Goal: Information Seeking & Learning: Learn about a topic

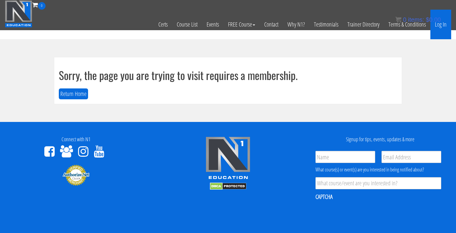
click at [443, 30] on link "Log In" at bounding box center [440, 25] width 21 height 30
click at [439, 27] on link "Log In" at bounding box center [440, 25] width 21 height 30
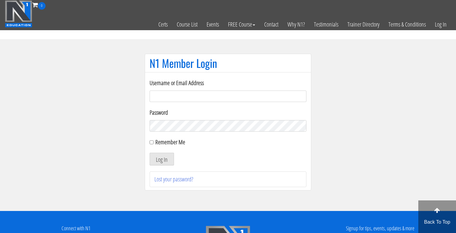
click at [273, 96] on input "Username or Email Address" at bounding box center [228, 95] width 157 height 11
type input "jonathanramirez.o@outlook.com"
click at [150, 153] on button "Log In" at bounding box center [162, 159] width 24 height 13
click at [169, 157] on button "Log In" at bounding box center [162, 159] width 24 height 13
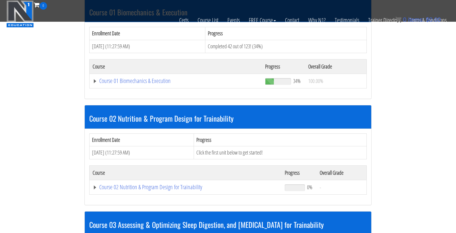
scroll to position [208, 0]
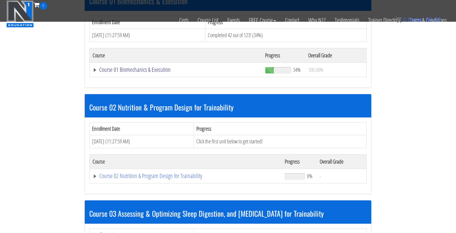
click at [153, 70] on link "Course 01 Biomechanics & Execution" at bounding box center [176, 70] width 166 height 6
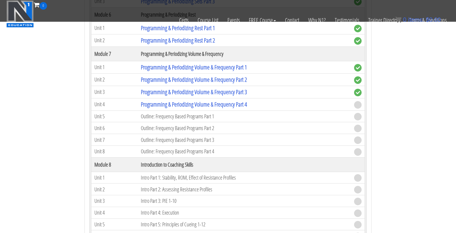
scroll to position [823, 0]
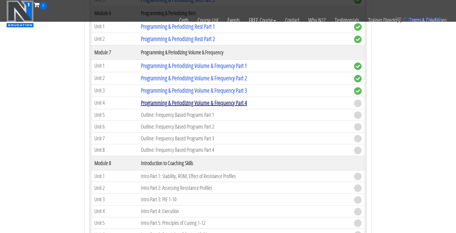
click at [210, 106] on link "Programming & Periodizing Volume & Frequency Part 4" at bounding box center [194, 103] width 106 height 8
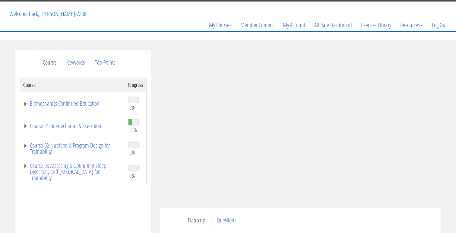
scroll to position [42, 0]
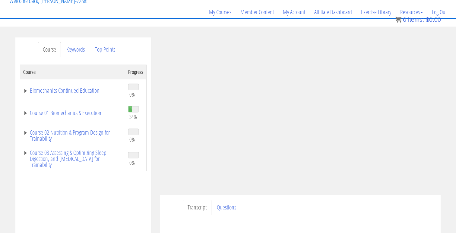
click at [299, 211] on ul "Transcript Questions" at bounding box center [309, 207] width 253 height 15
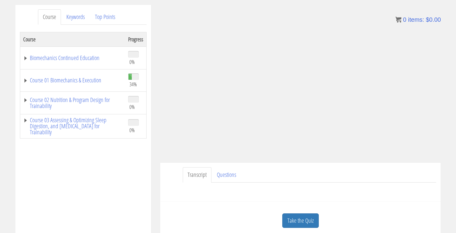
scroll to position [78, 0]
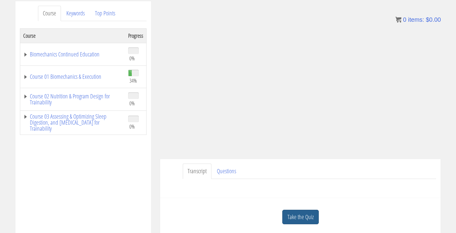
click at [303, 219] on link "Take the Quiz" at bounding box center [300, 217] width 36 height 15
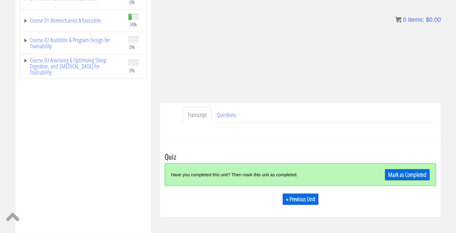
scroll to position [159, 0]
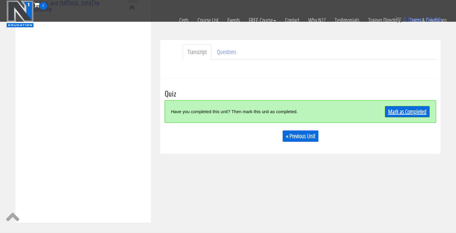
click at [411, 112] on link "Mark as Completed" at bounding box center [407, 111] width 45 height 11
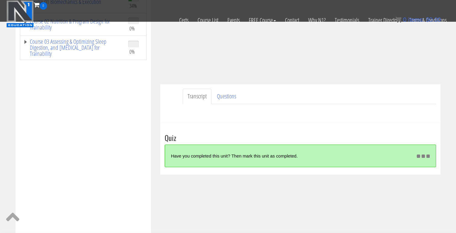
scroll to position [125, 0]
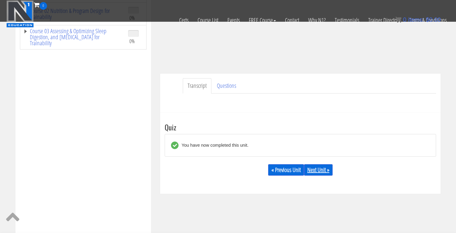
click at [324, 170] on link "Next Unit »" at bounding box center [318, 169] width 29 height 11
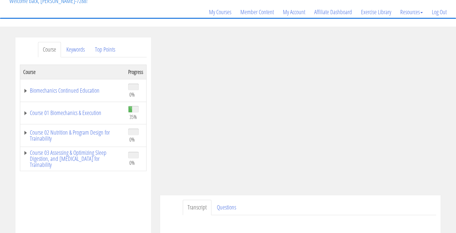
scroll to position [46, 0]
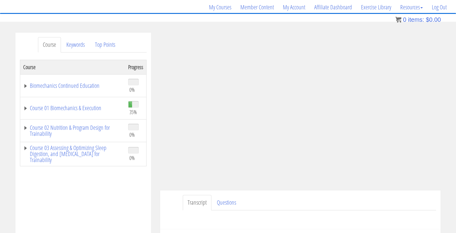
click at [174, 25] on section "Course Keywords Top Points Course Progress Biomechanics Continued Education 0% …" at bounding box center [228, 203] width 456 height 363
click at [297, 218] on div "Have a question on this unit? Please submit it here: Name * First Last Email * *" at bounding box center [300, 217] width 271 height 14
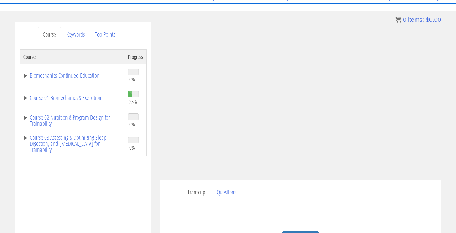
scroll to position [53, 0]
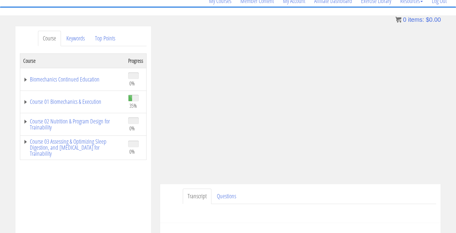
click at [331, 21] on section "Course Keywords Top Points Course Progress Biomechanics Continued Education 0% …" at bounding box center [228, 196] width 456 height 363
click at [355, 195] on ul "Transcript Questions" at bounding box center [309, 195] width 253 height 15
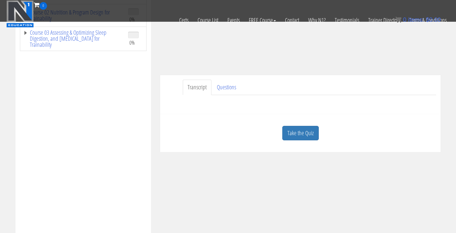
scroll to position [159, 0]
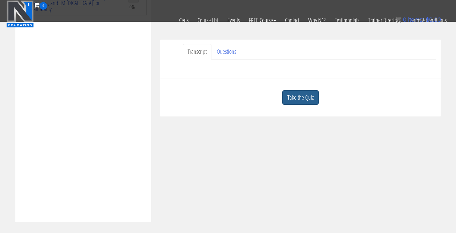
click at [304, 99] on link "Take the Quiz" at bounding box center [300, 97] width 36 height 15
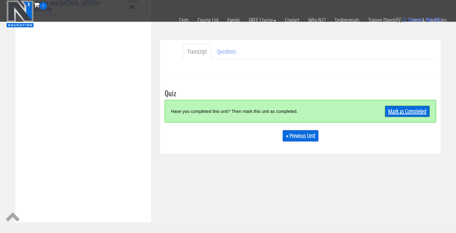
click at [389, 111] on link "Mark as Completed" at bounding box center [407, 111] width 45 height 11
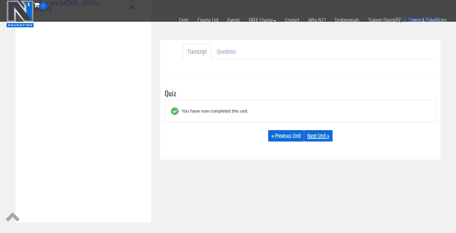
click at [320, 135] on link "Next Unit »" at bounding box center [318, 135] width 29 height 11
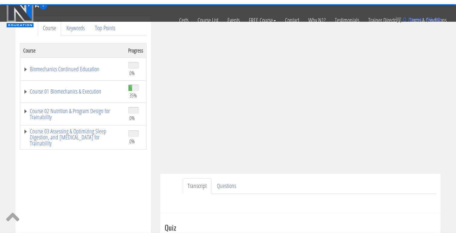
scroll to position [0, 0]
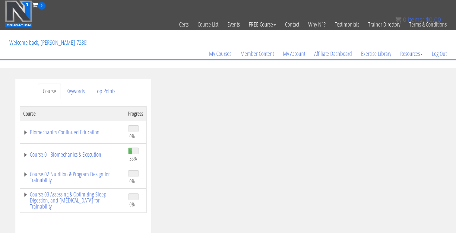
click at [442, 164] on div "Jonathan Ramirez jonathanramirez.o@outlook.com 2025-09-18 2605:ad80:7f:e1fa:79e…" at bounding box center [301, 196] width 290 height 235
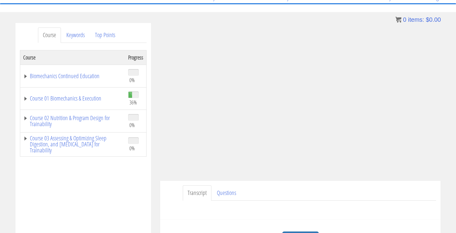
scroll to position [57, 0]
click at [443, 96] on div "Jonathan Ramirez jonathanramirez.o@outlook.com 2025-09-18 2605:ad80:7f:e1fa:79e…" at bounding box center [301, 139] width 290 height 235
click at [389, 198] on ul "Transcript Questions" at bounding box center [309, 191] width 253 height 15
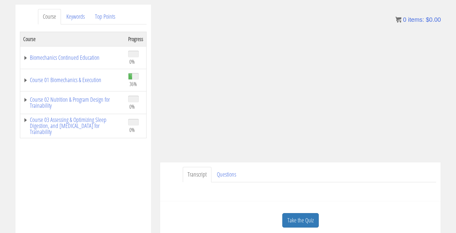
scroll to position [76, 0]
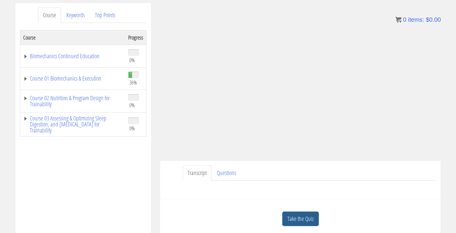
click at [304, 218] on link "Take the Quiz" at bounding box center [300, 218] width 36 height 15
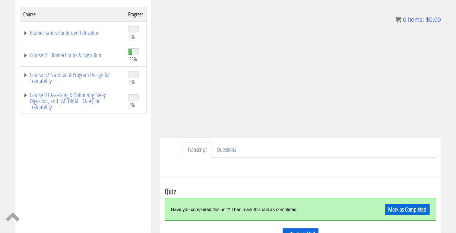
scroll to position [100, 0]
click at [406, 212] on link "Mark as Completed" at bounding box center [407, 208] width 45 height 11
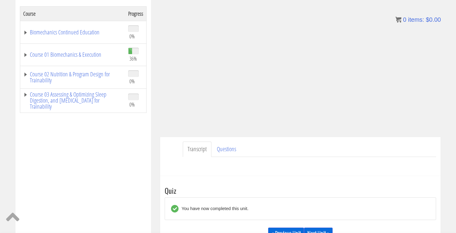
scroll to position [112, 0]
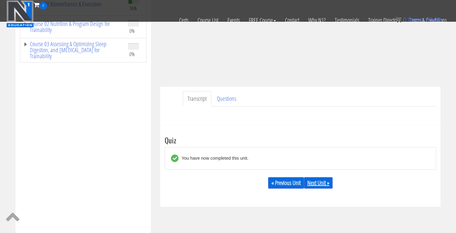
click at [307, 181] on link "Next Unit »" at bounding box center [318, 182] width 29 height 11
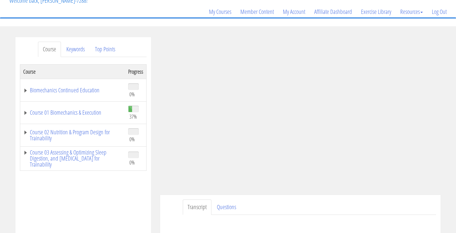
scroll to position [69, 0]
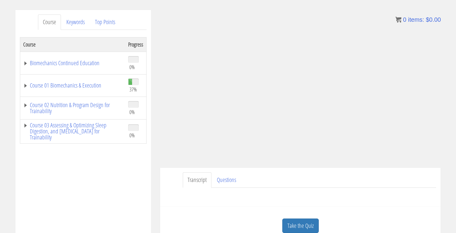
click at [387, 193] on div "Have a question on this unit? Please submit it here: Name * First Last Email * *" at bounding box center [300, 195] width 271 height 14
click at [385, 188] on div "Have a question on this unit? Please submit it here: Name * First Last Email * *" at bounding box center [300, 195] width 271 height 14
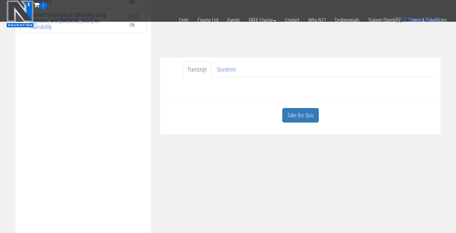
scroll to position [183, 0]
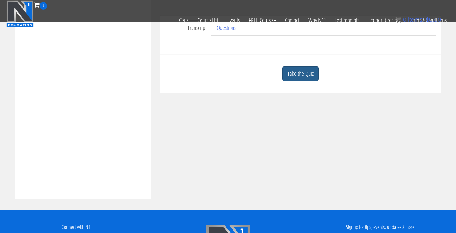
click at [317, 74] on link "Take the Quiz" at bounding box center [300, 73] width 36 height 15
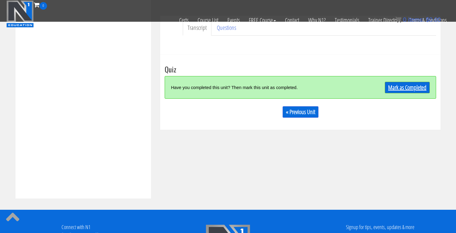
click at [409, 90] on link "Mark as Completed" at bounding box center [407, 87] width 45 height 11
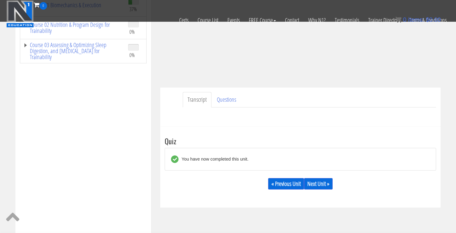
scroll to position [119, 0]
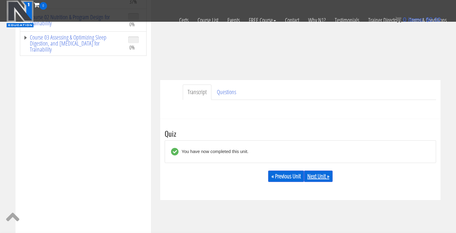
click at [321, 173] on link "Next Unit »" at bounding box center [318, 175] width 29 height 11
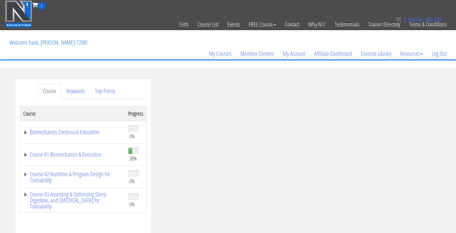
scroll to position [25, 0]
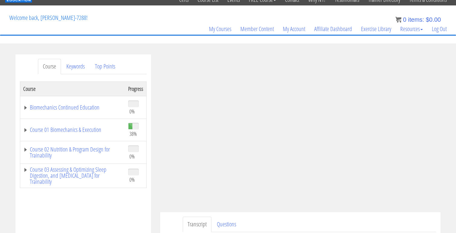
click at [369, 214] on div "Transcript Questions Have a question on this unit? Please submit it here: Name …" at bounding box center [300, 231] width 280 height 39
